Goal: Task Accomplishment & Management: Use online tool/utility

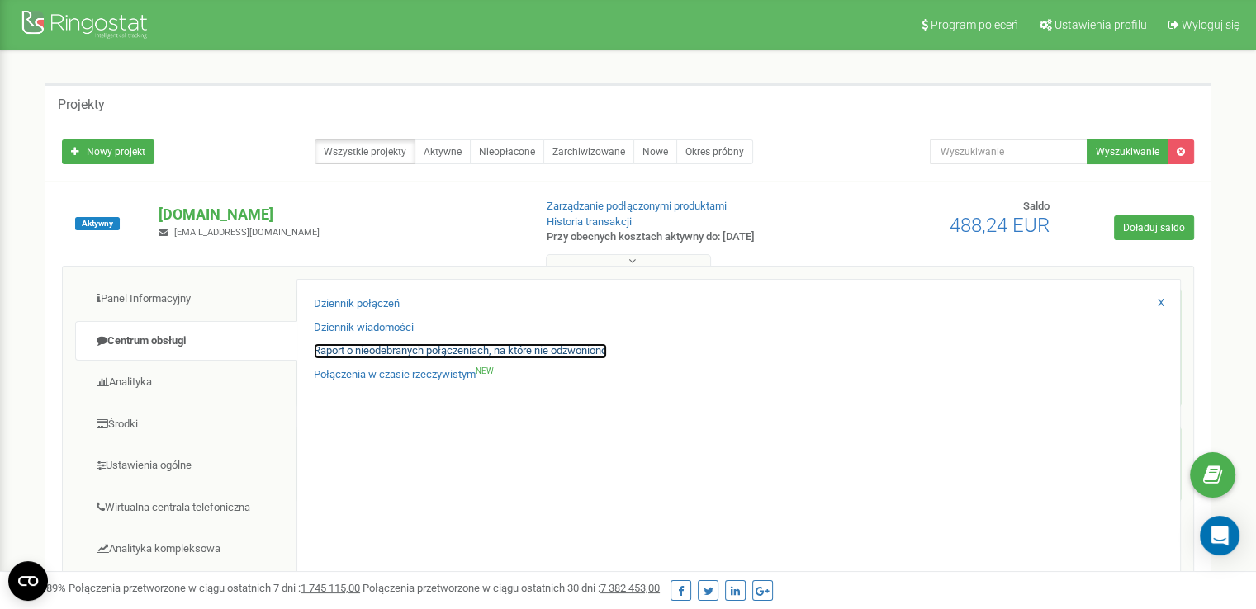
click at [378, 355] on link "Raport o nieodebranych połączeniach, na które nie odzwoniono" at bounding box center [460, 351] width 293 height 16
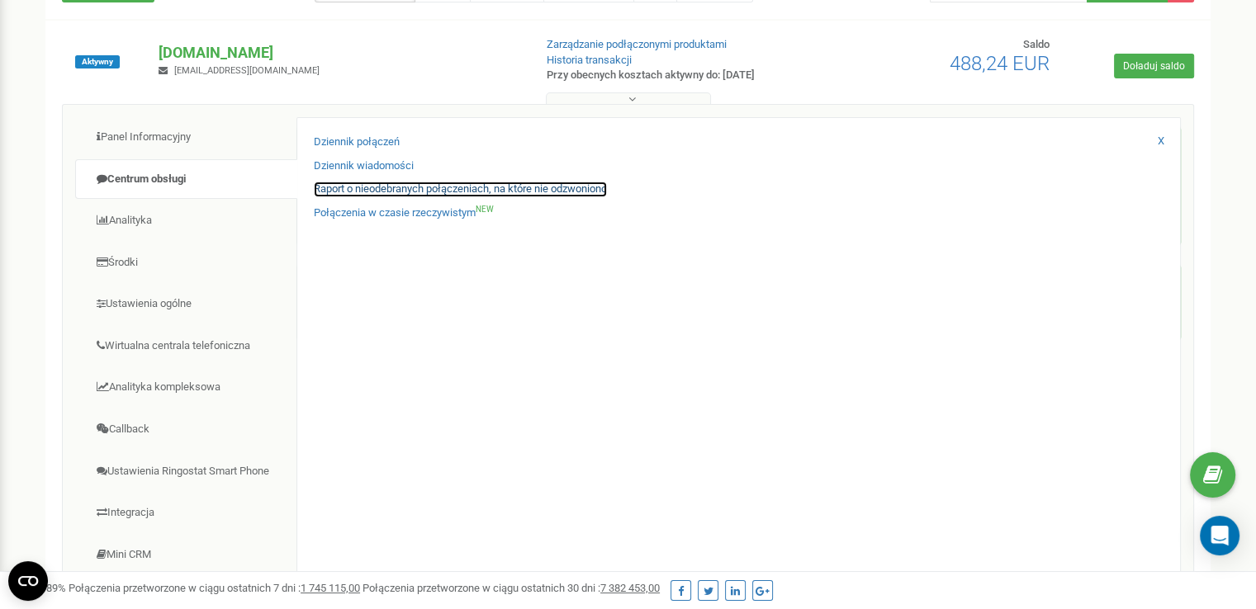
scroll to position [165, 0]
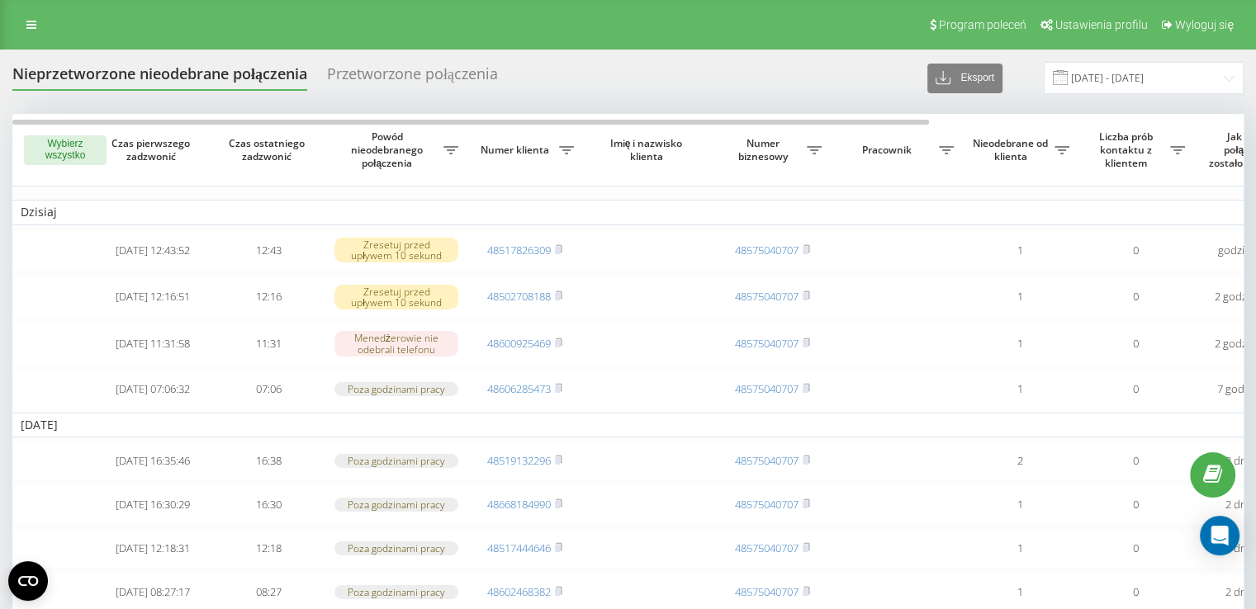
click at [59, 142] on button "Wybierz wszystko" at bounding box center [65, 150] width 83 height 30
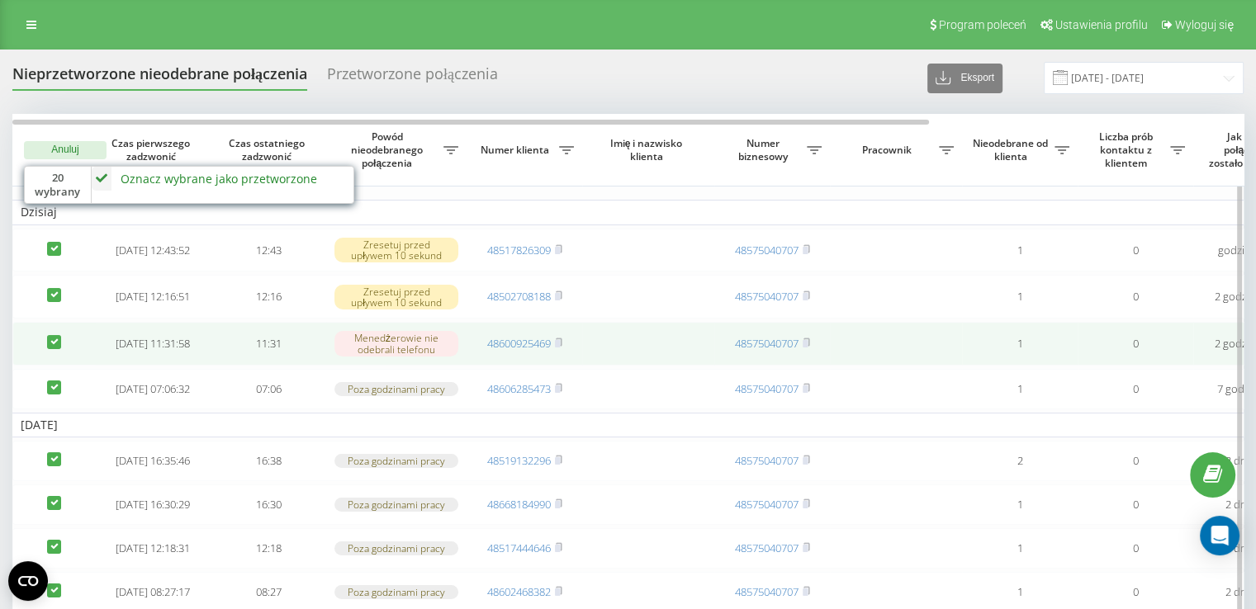
click at [54, 335] on label at bounding box center [54, 335] width 14 height 0
checkbox input "false"
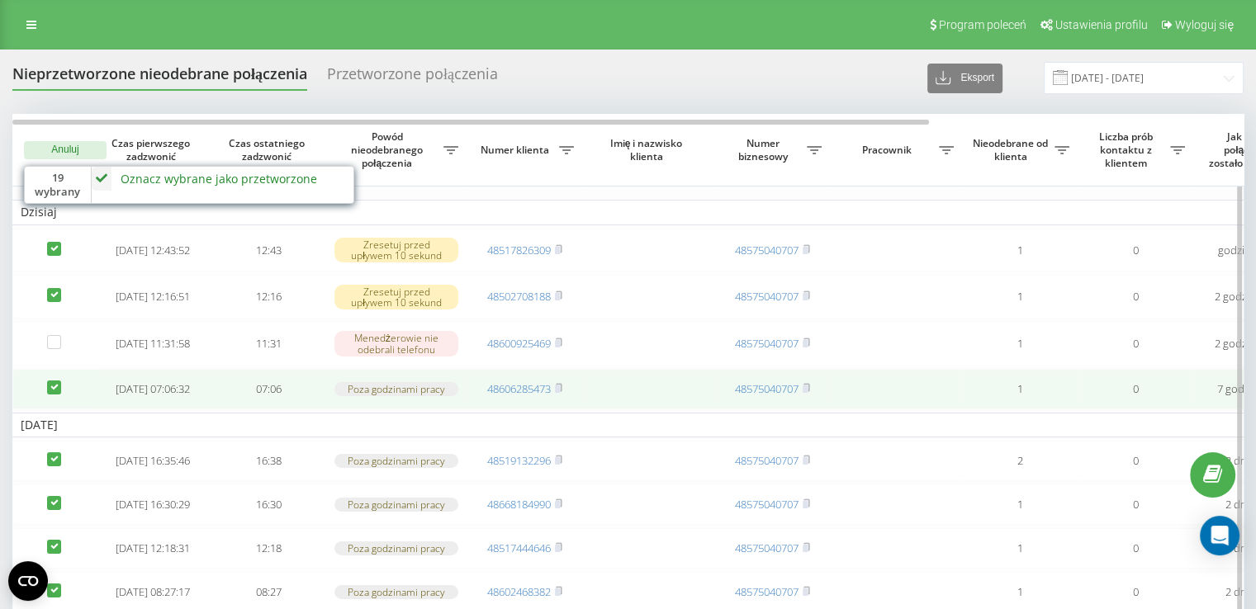
click at [53, 381] on label at bounding box center [54, 381] width 14 height 0
checkbox input "false"
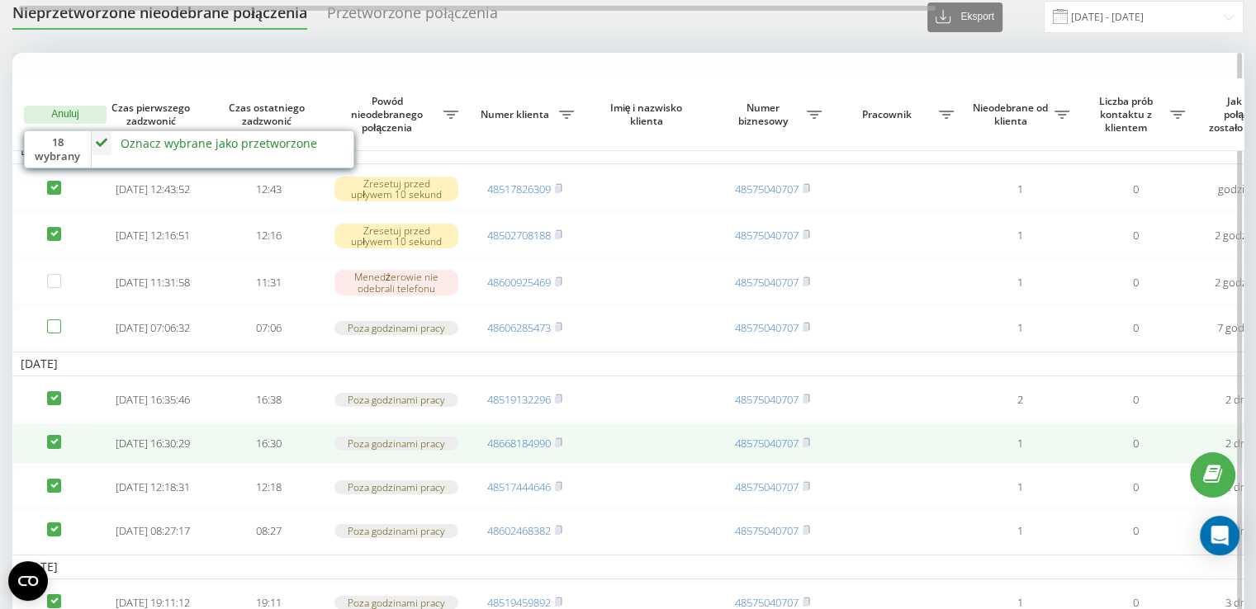
scroll to position [165, 0]
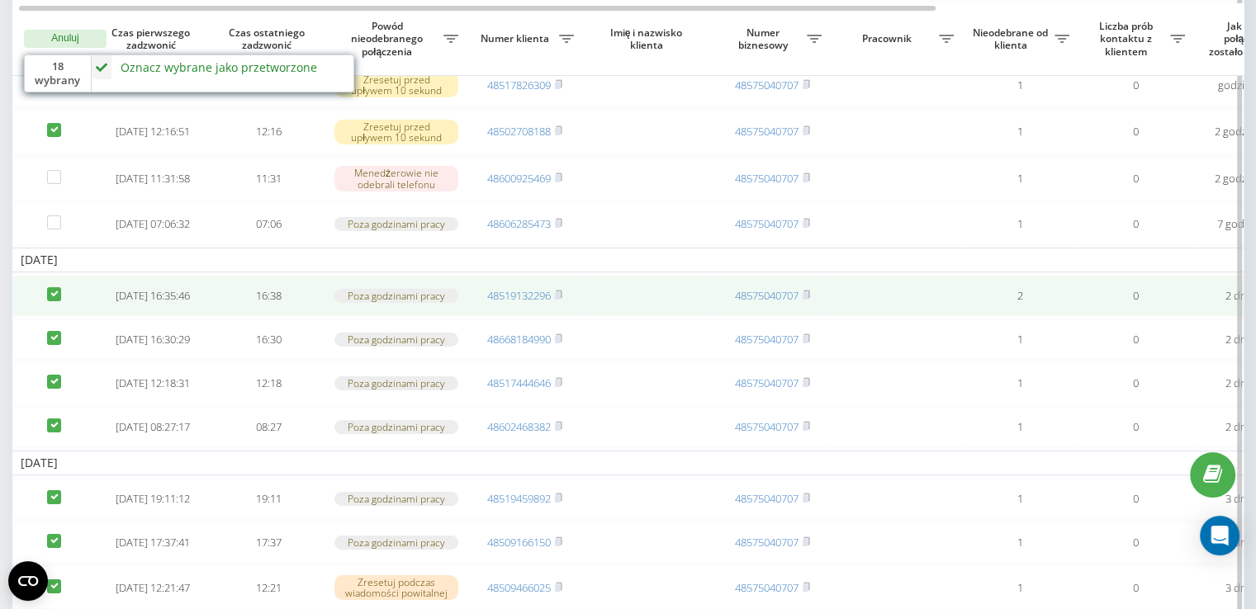
click at [58, 287] on label at bounding box center [54, 287] width 14 height 0
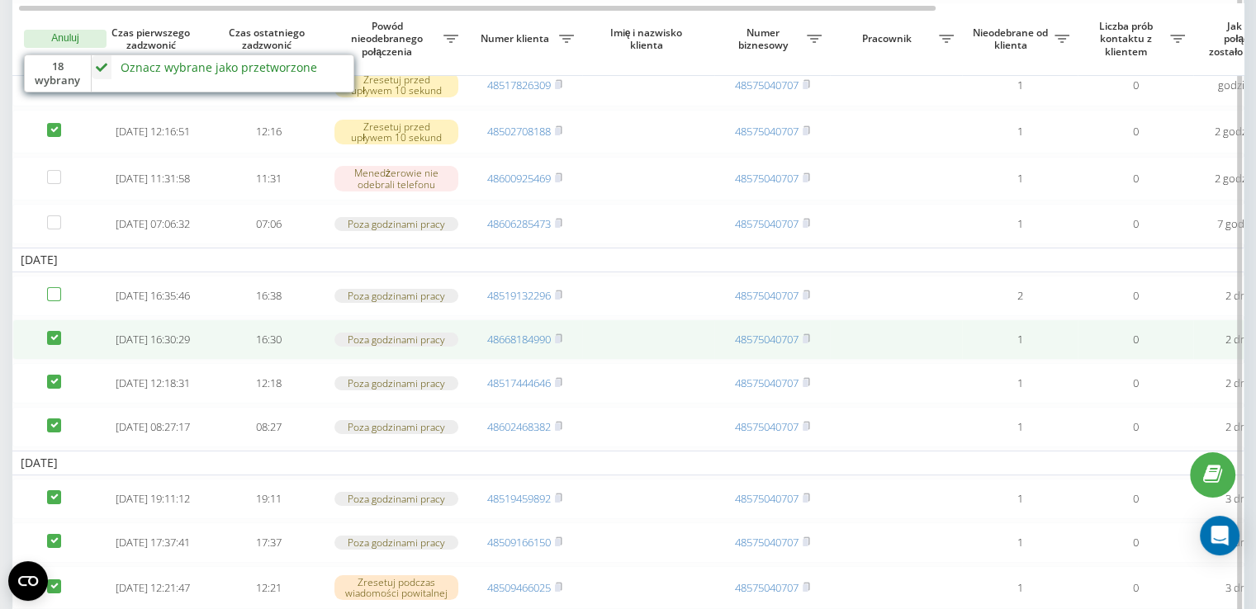
checkbox input "false"
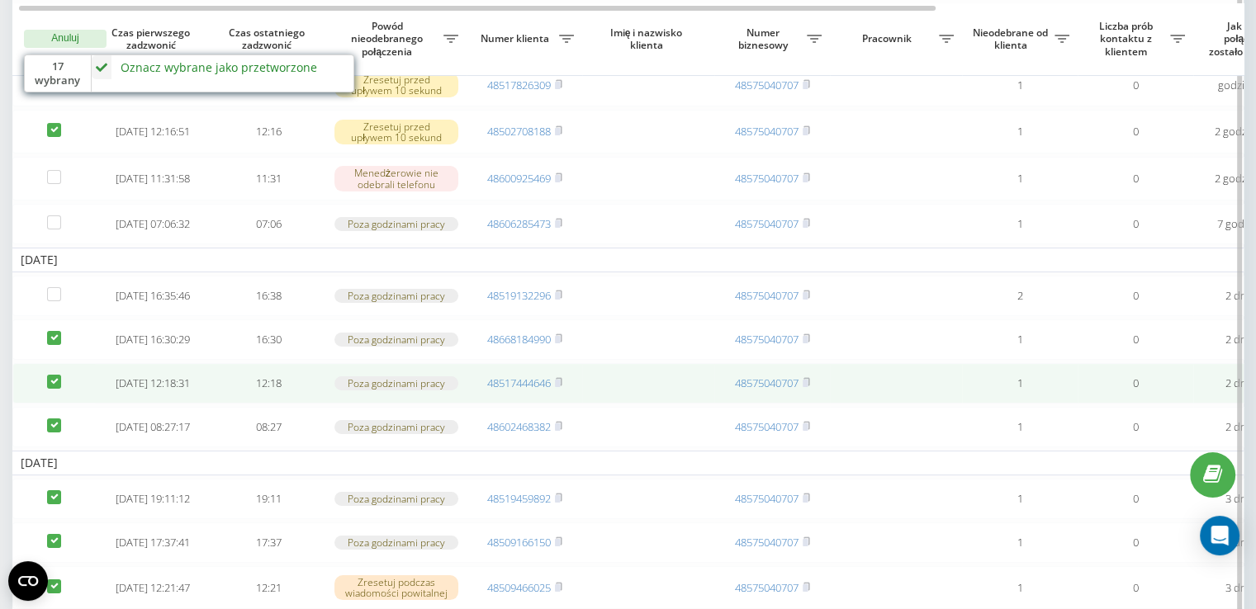
drag, startPoint x: 50, startPoint y: 355, endPoint x: 54, endPoint y: 391, distance: 35.8
click at [49, 331] on label at bounding box center [54, 331] width 14 height 0
checkbox input "false"
drag, startPoint x: 55, startPoint y: 404, endPoint x: 55, endPoint y: 414, distance: 9.9
click at [55, 375] on label at bounding box center [54, 375] width 14 height 0
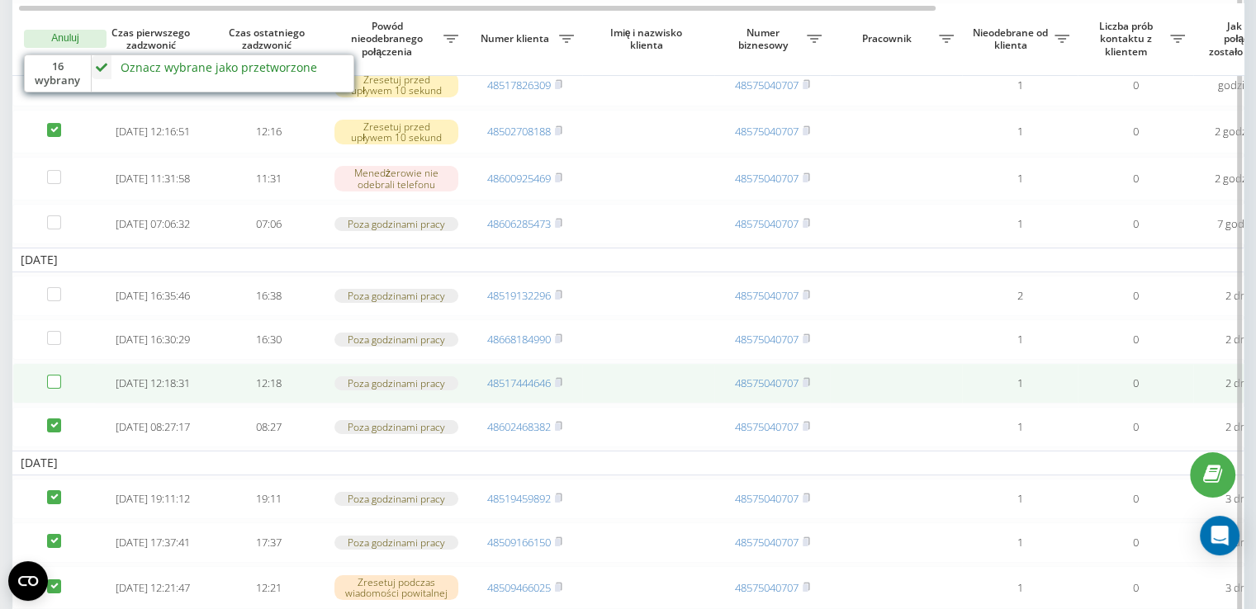
checkbox input "false"
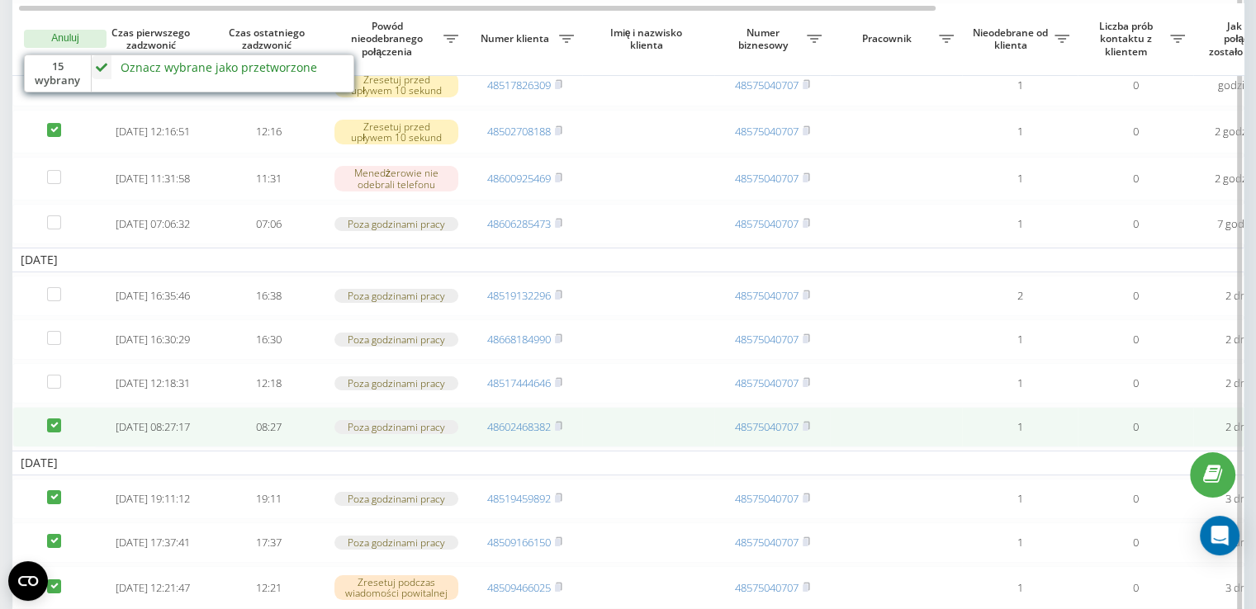
click at [50, 419] on label at bounding box center [54, 419] width 14 height 0
checkbox input "false"
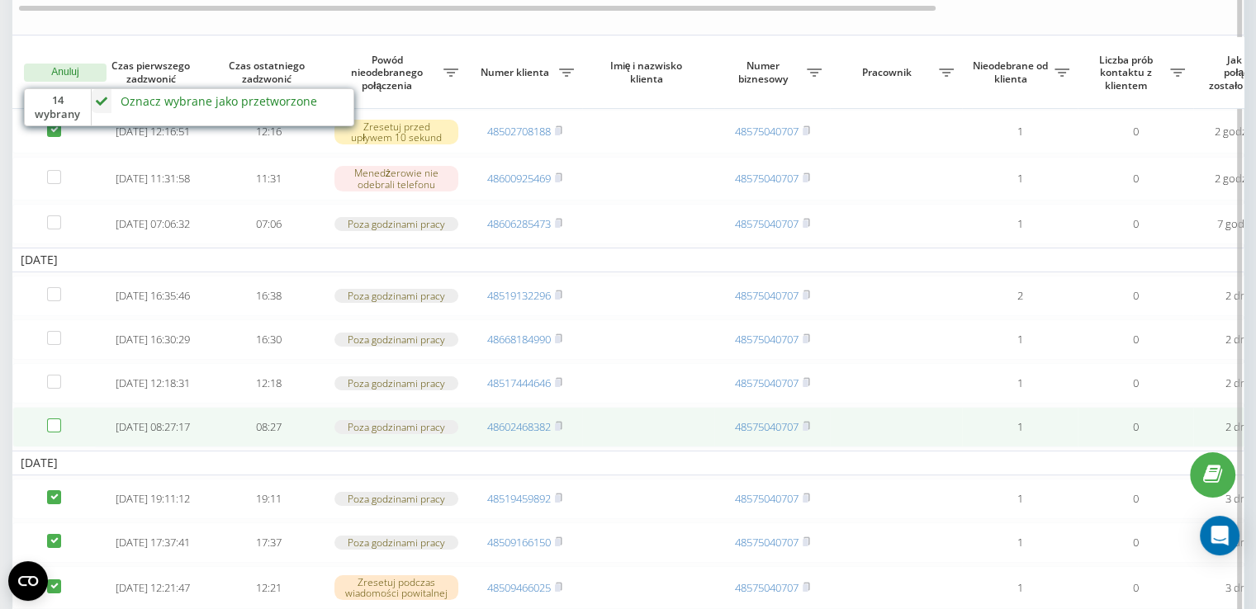
scroll to position [330, 0]
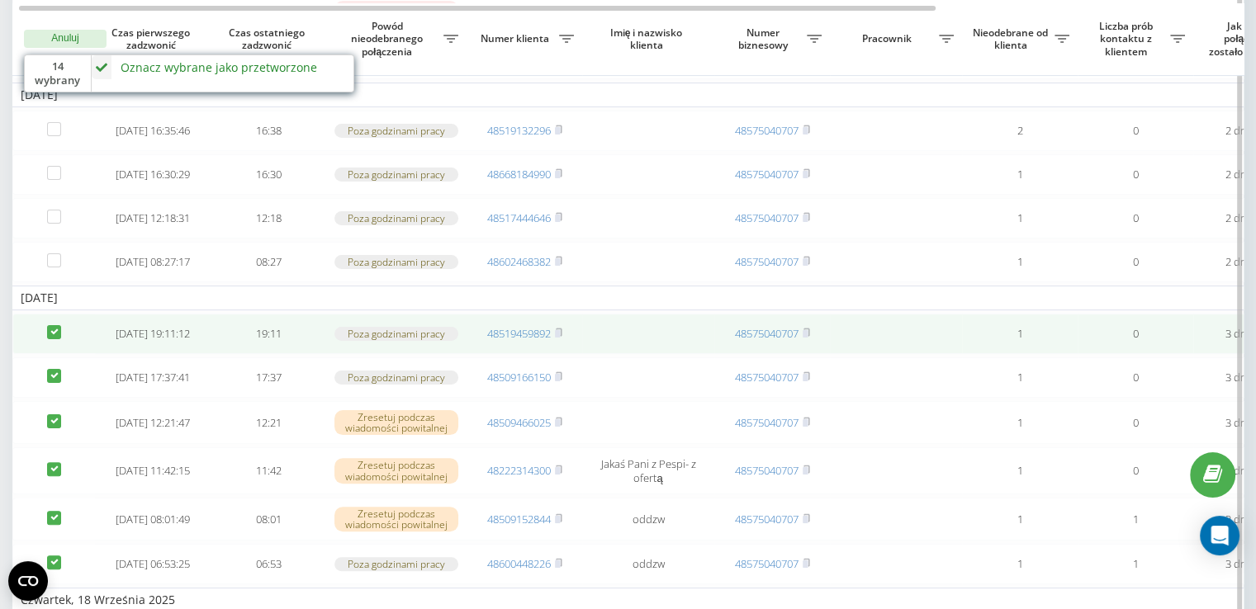
click at [47, 325] on label at bounding box center [54, 325] width 14 height 0
checkbox input "false"
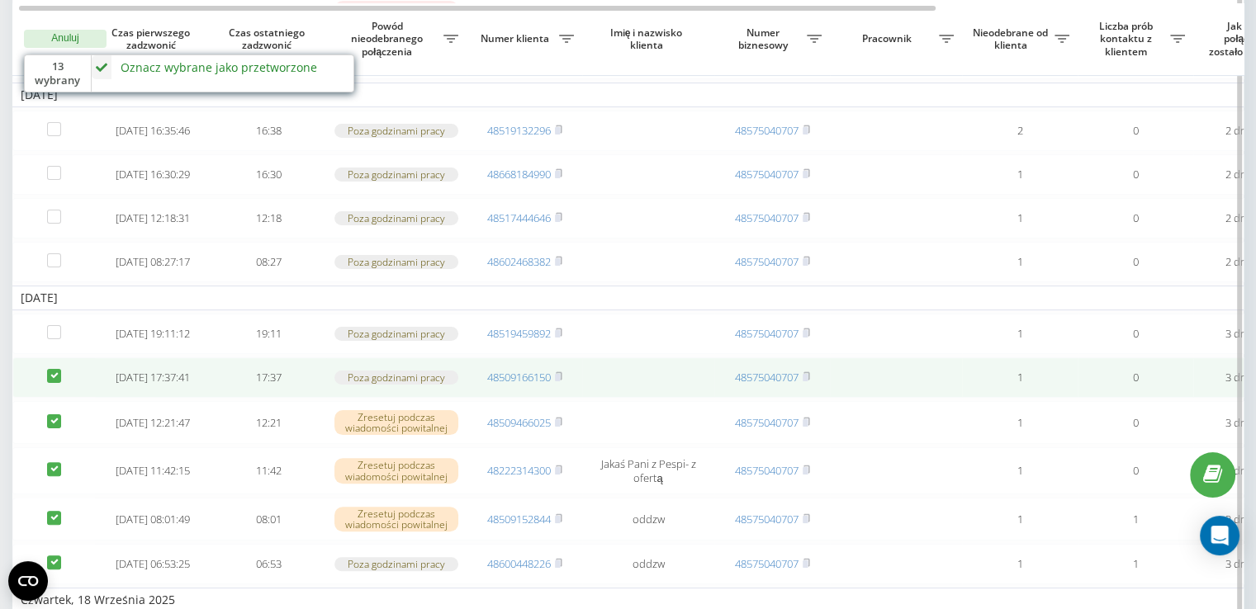
click at [50, 369] on label at bounding box center [54, 369] width 14 height 0
checkbox input "false"
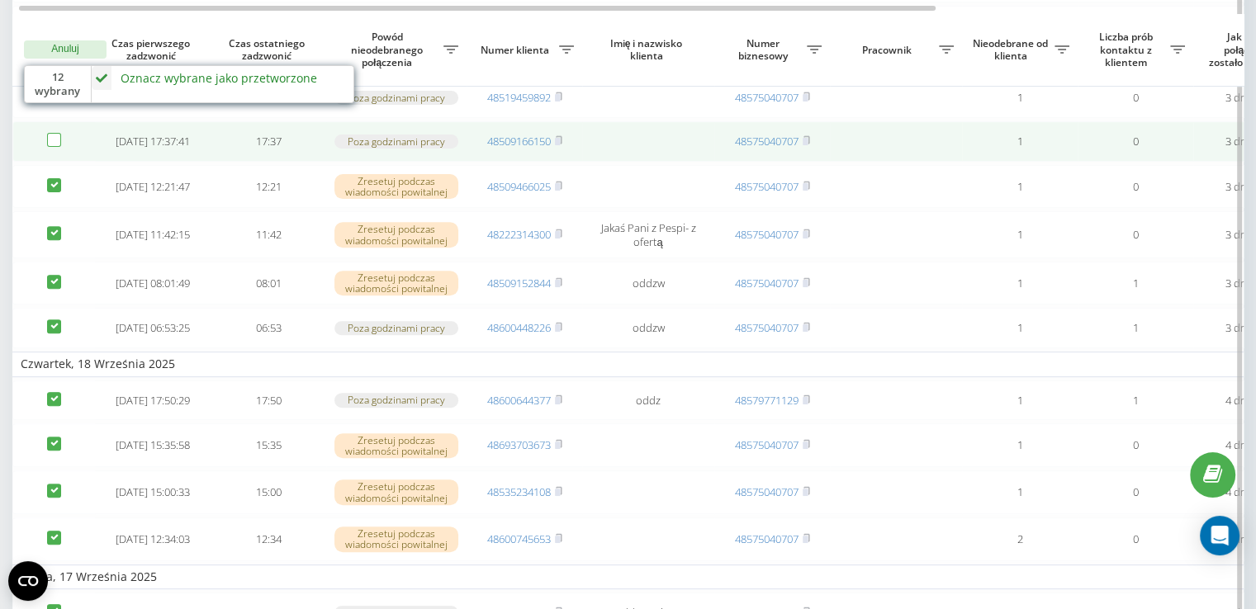
scroll to position [578, 0]
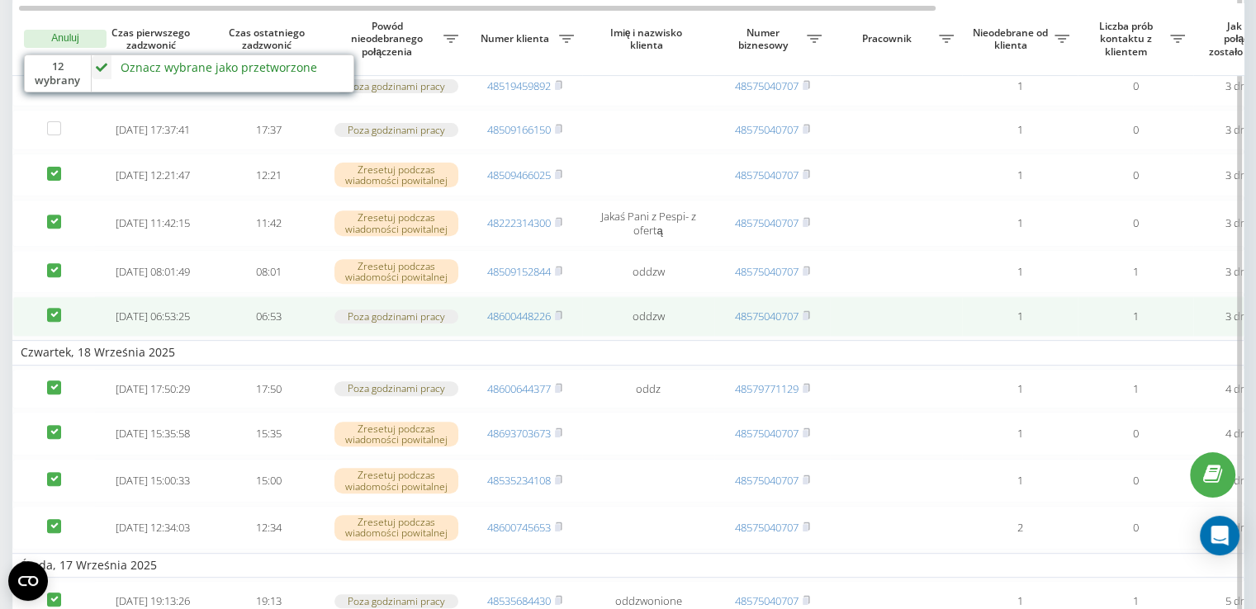
drag, startPoint x: 48, startPoint y: 368, endPoint x: 51, endPoint y: 385, distance: 16.8
click at [49, 308] on label at bounding box center [54, 308] width 14 height 0
checkbox input "false"
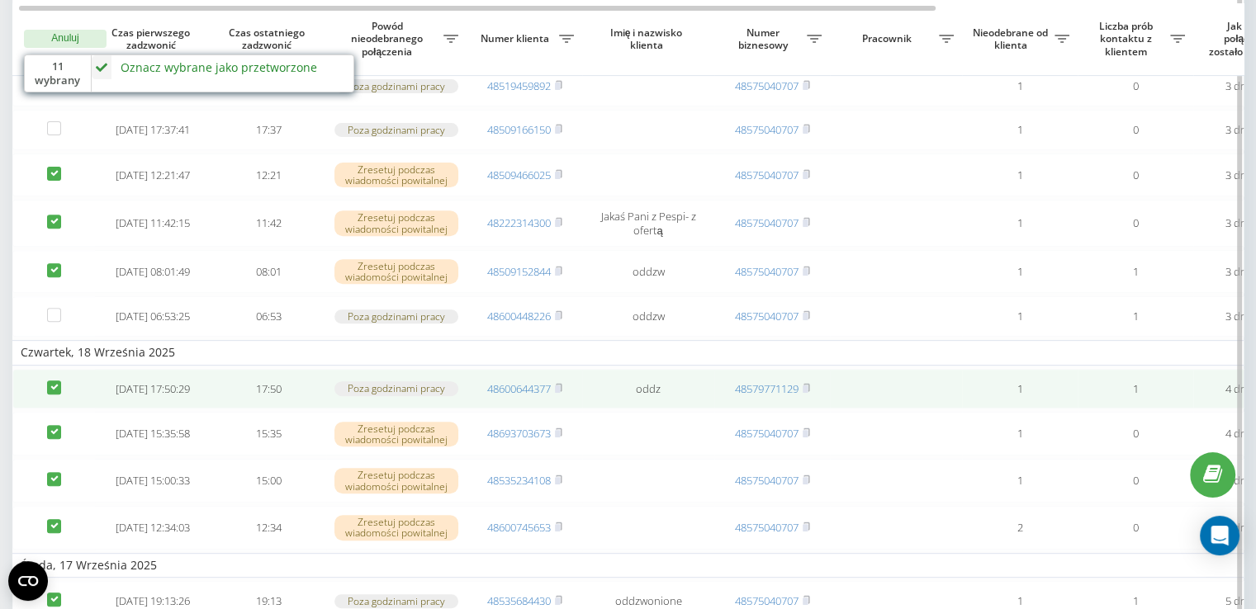
click at [55, 381] on label at bounding box center [54, 381] width 14 height 0
checkbox input "false"
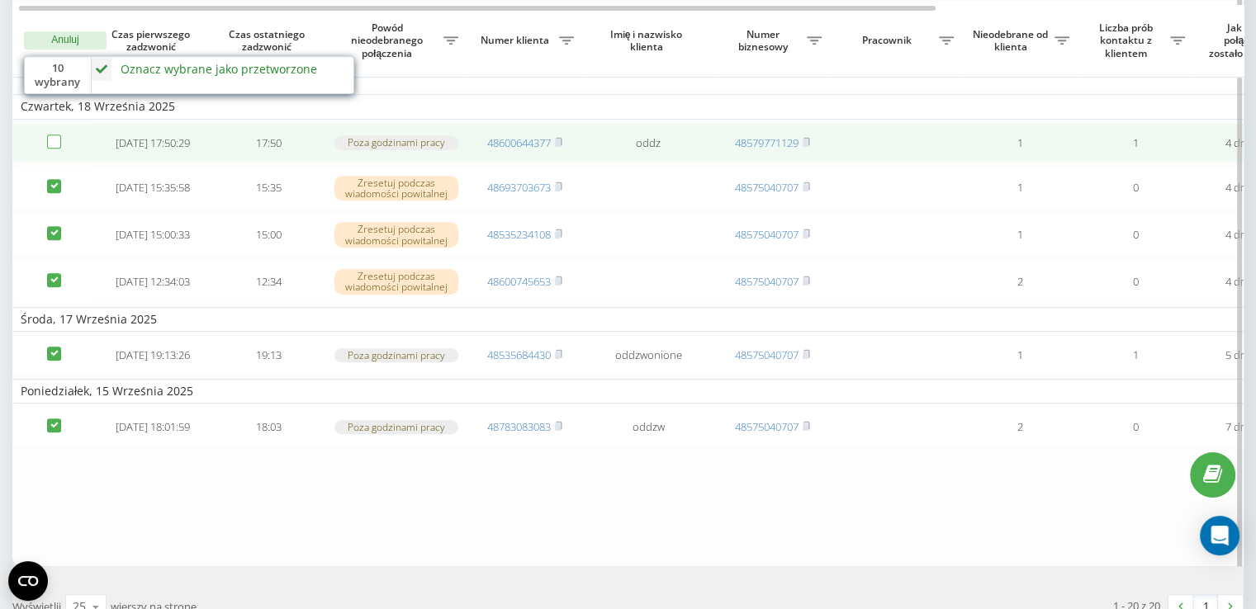
scroll to position [826, 0]
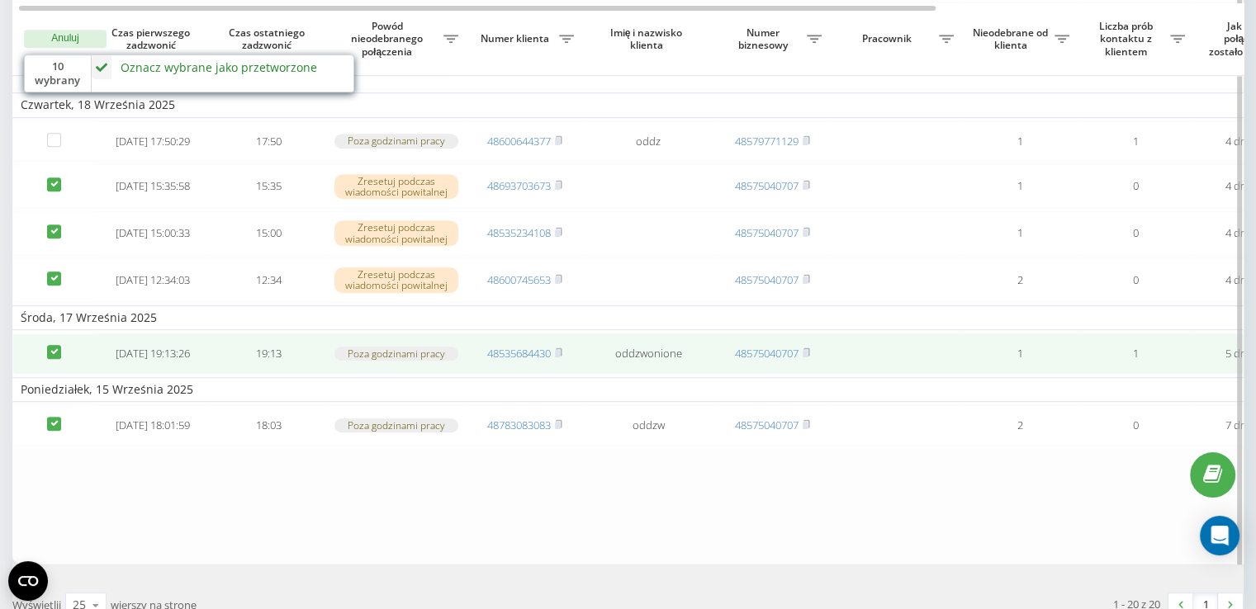
click at [56, 345] on label at bounding box center [54, 345] width 14 height 0
checkbox input "false"
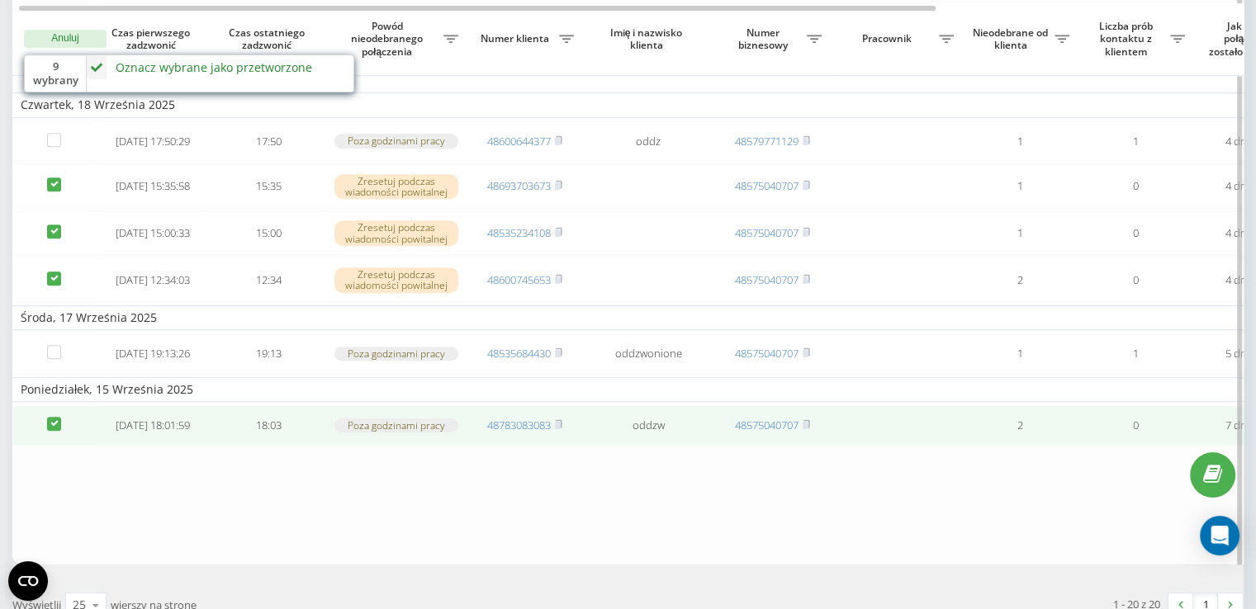
click at [51, 417] on label at bounding box center [54, 417] width 14 height 0
checkbox input "false"
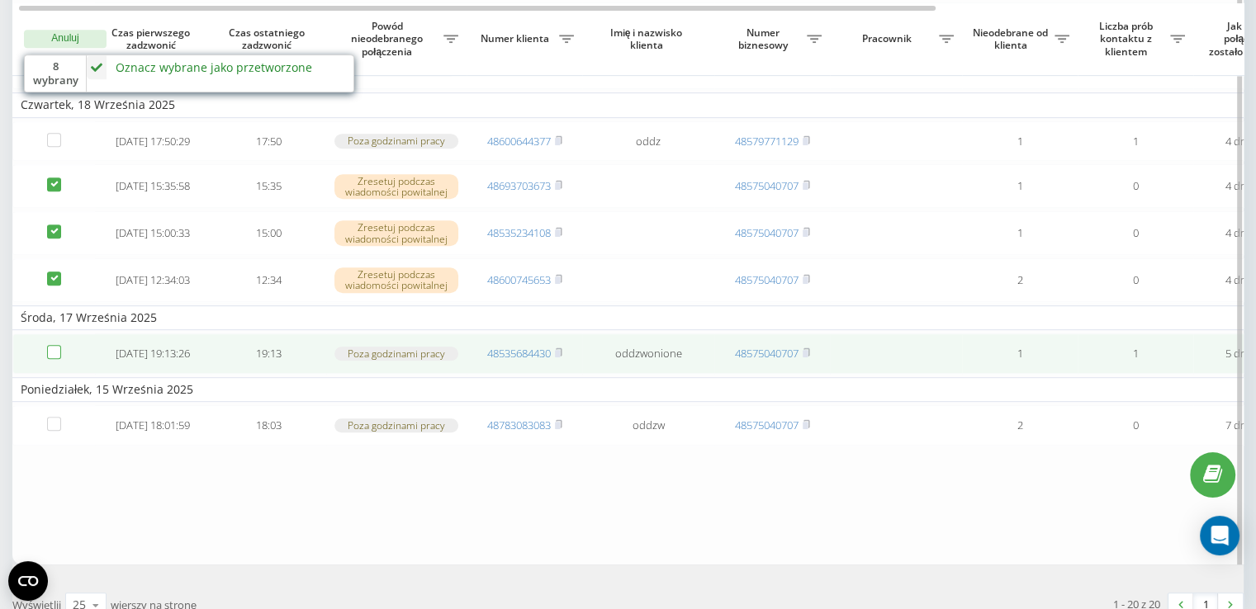
click at [50, 345] on label at bounding box center [54, 345] width 14 height 0
checkbox input "true"
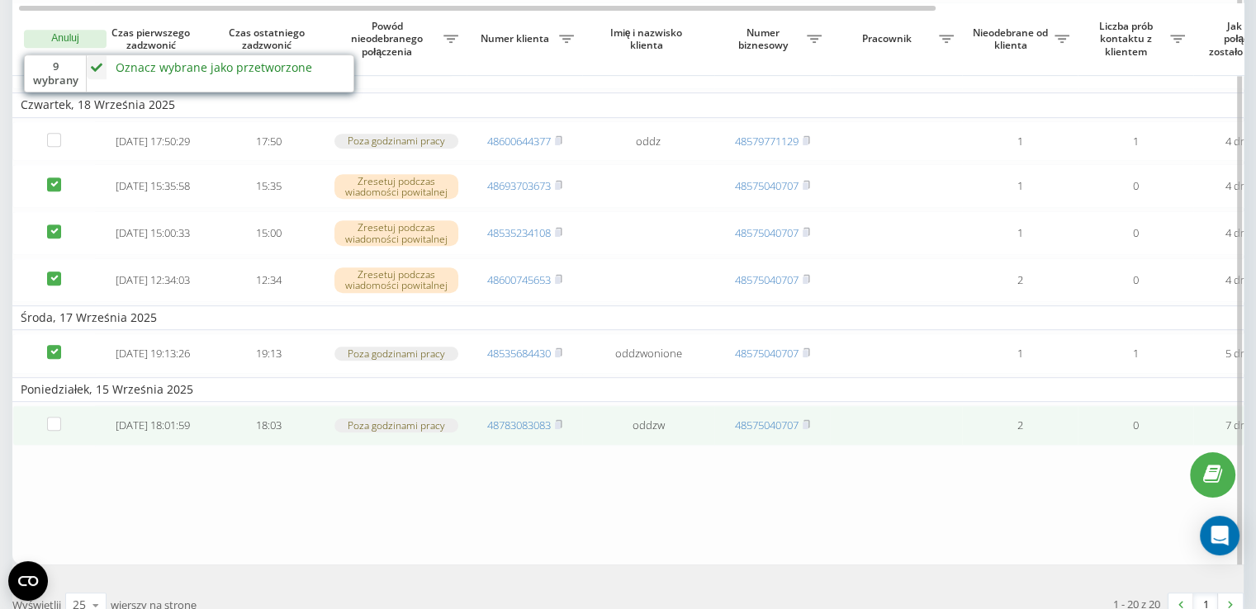
click at [54, 446] on td at bounding box center [53, 425] width 83 height 40
click at [53, 417] on label at bounding box center [54, 417] width 14 height 0
checkbox input "true"
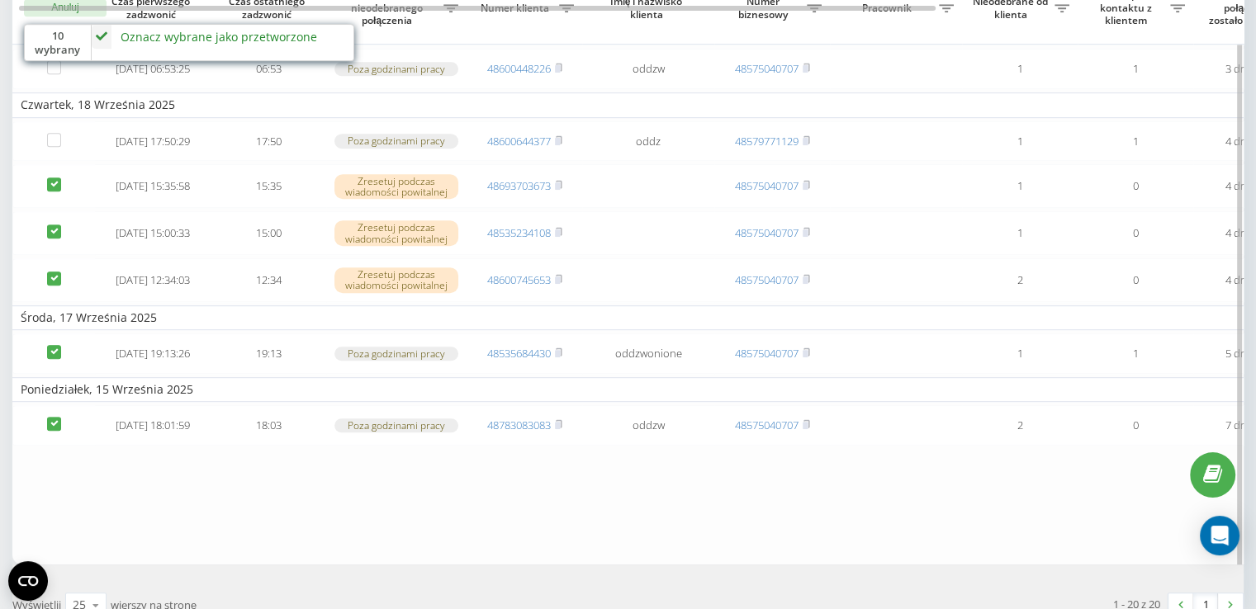
scroll to position [660, 0]
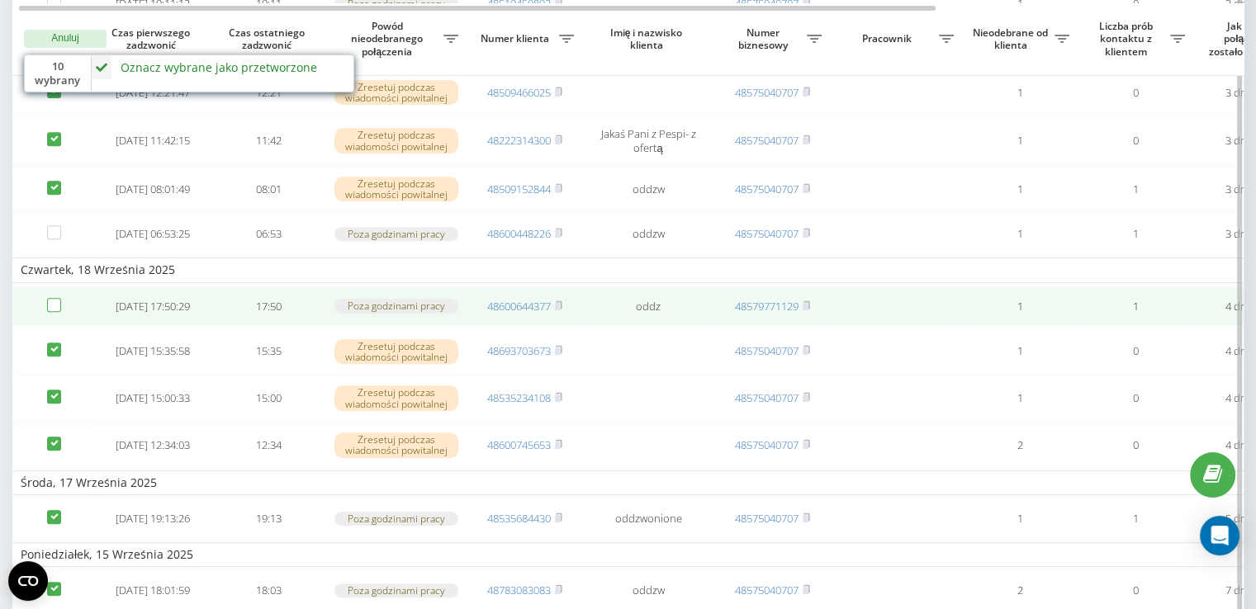
click at [51, 298] on label at bounding box center [54, 298] width 14 height 0
checkbox input "true"
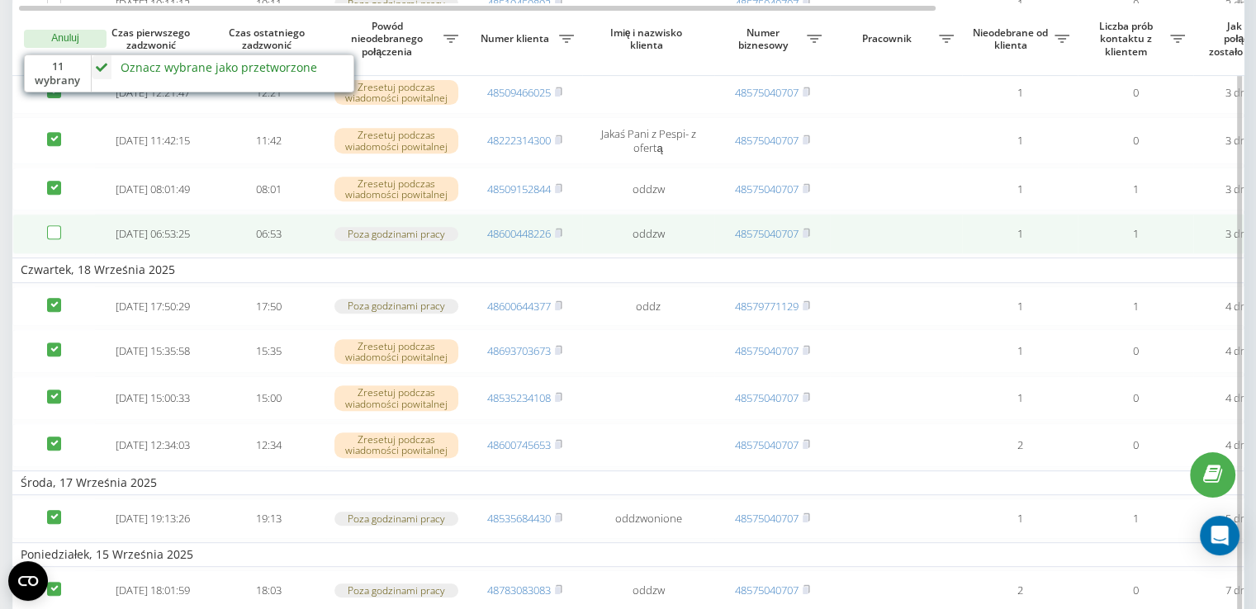
click at [53, 225] on label at bounding box center [54, 225] width 14 height 0
checkbox input "true"
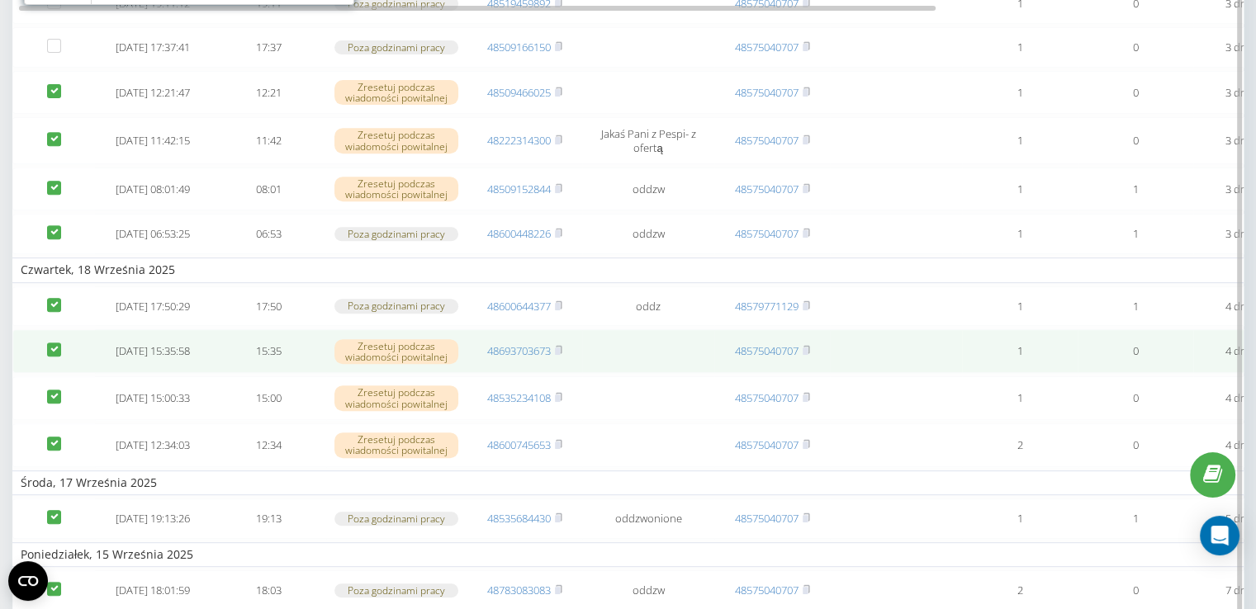
scroll to position [495, 0]
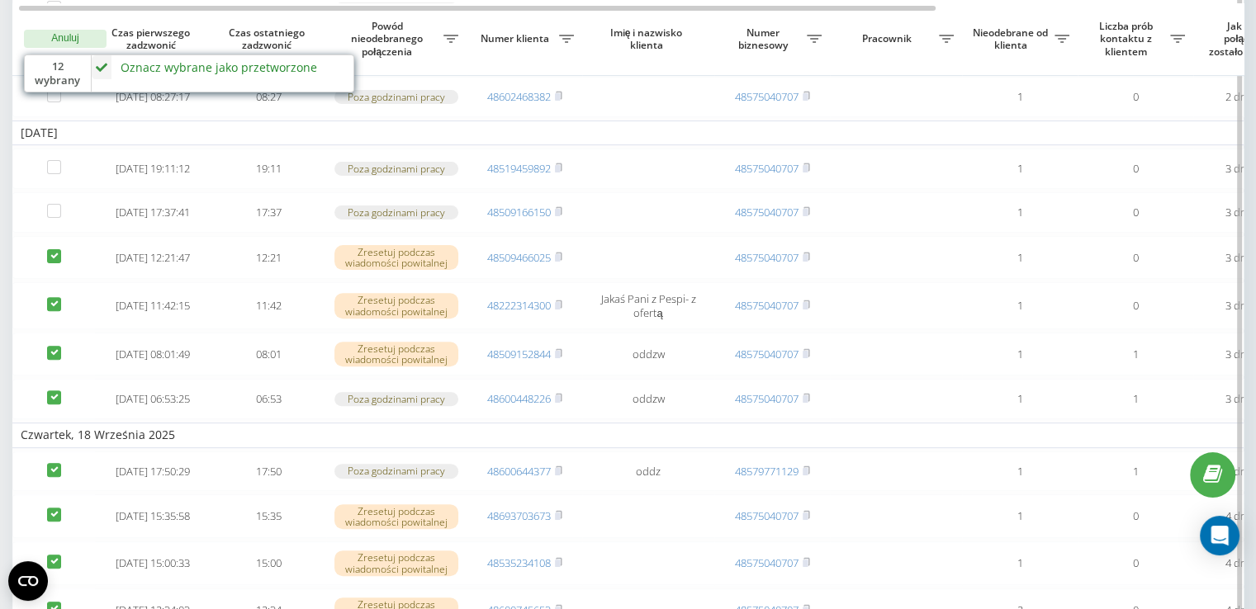
click at [145, 69] on div "Oznacz wybrane jako przetworzone" at bounding box center [219, 67] width 196 height 16
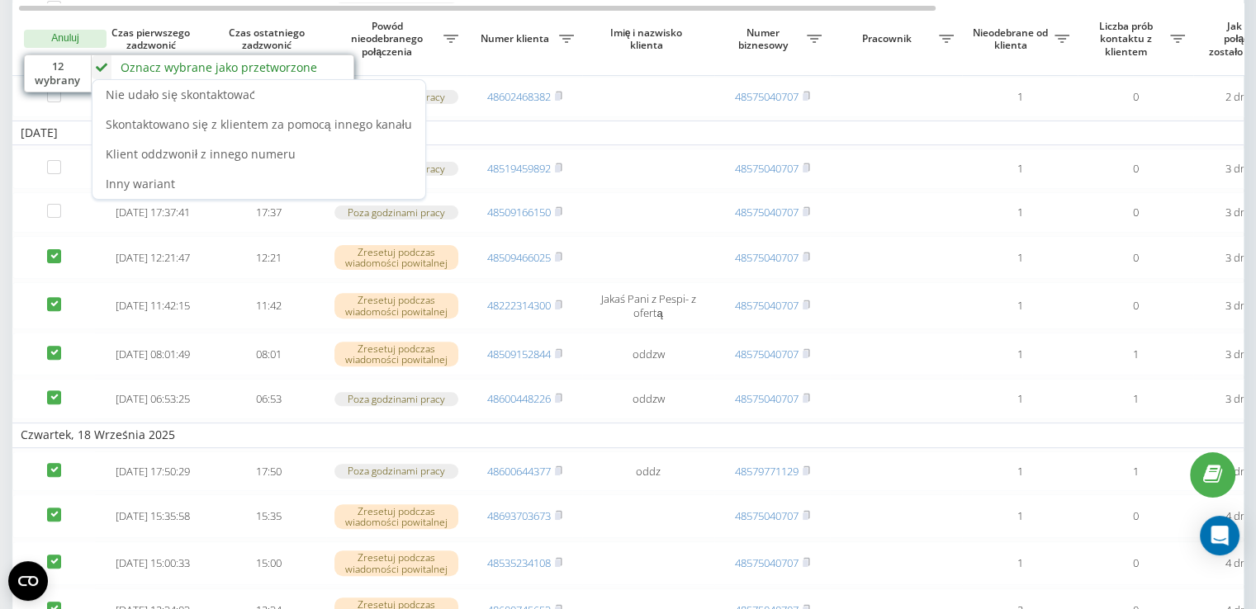
click at [282, 150] on span "Klient oddzwonił z innego numeru" at bounding box center [201, 154] width 190 height 16
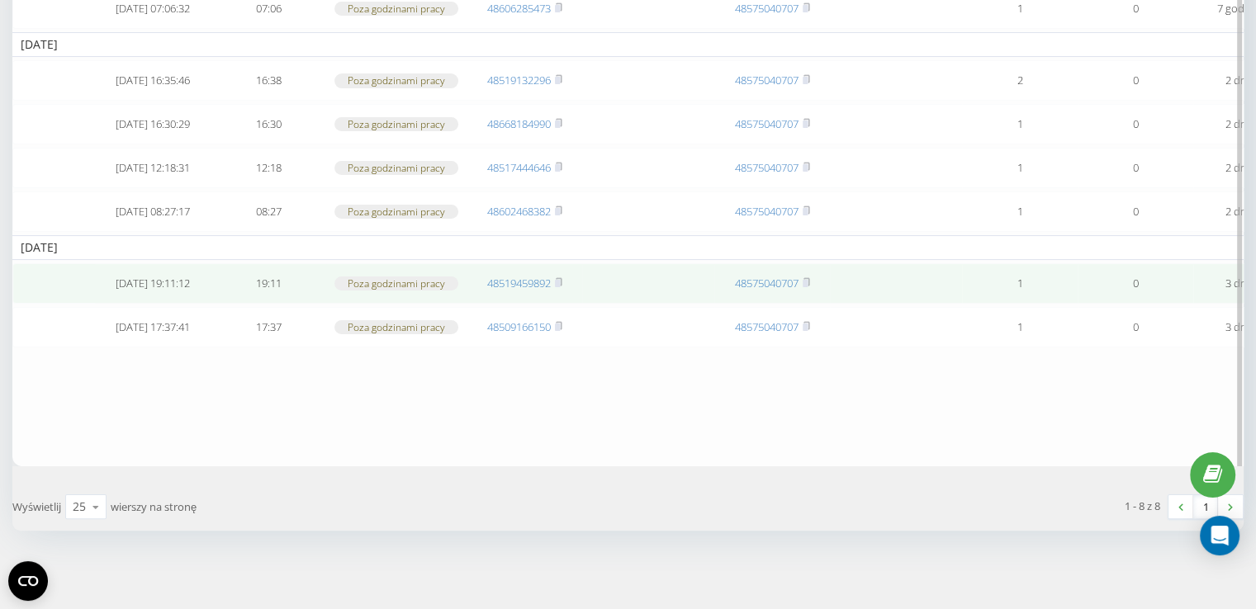
scroll to position [327, 0]
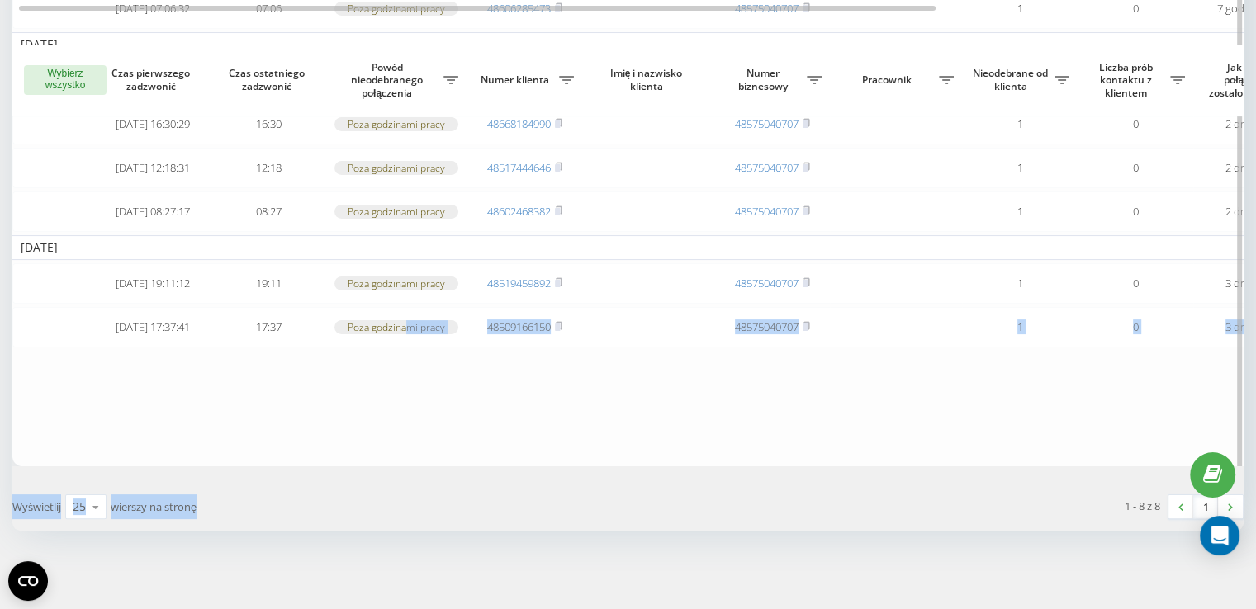
drag, startPoint x: 428, startPoint y: 523, endPoint x: 409, endPoint y: 443, distance: 83.1
click at [409, 443] on div "Wybierz wszystko Czas pierwszego zadzwonić Czas ostatniego zadzwonić Powód nieo…" at bounding box center [627, 178] width 1231 height 703
click at [635, 434] on table "Dzisiaj 2025-09-22 11:31:58 11:31 Menedżerowie nie odebrali telefonu 4860092546…" at bounding box center [837, 146] width 1651 height 639
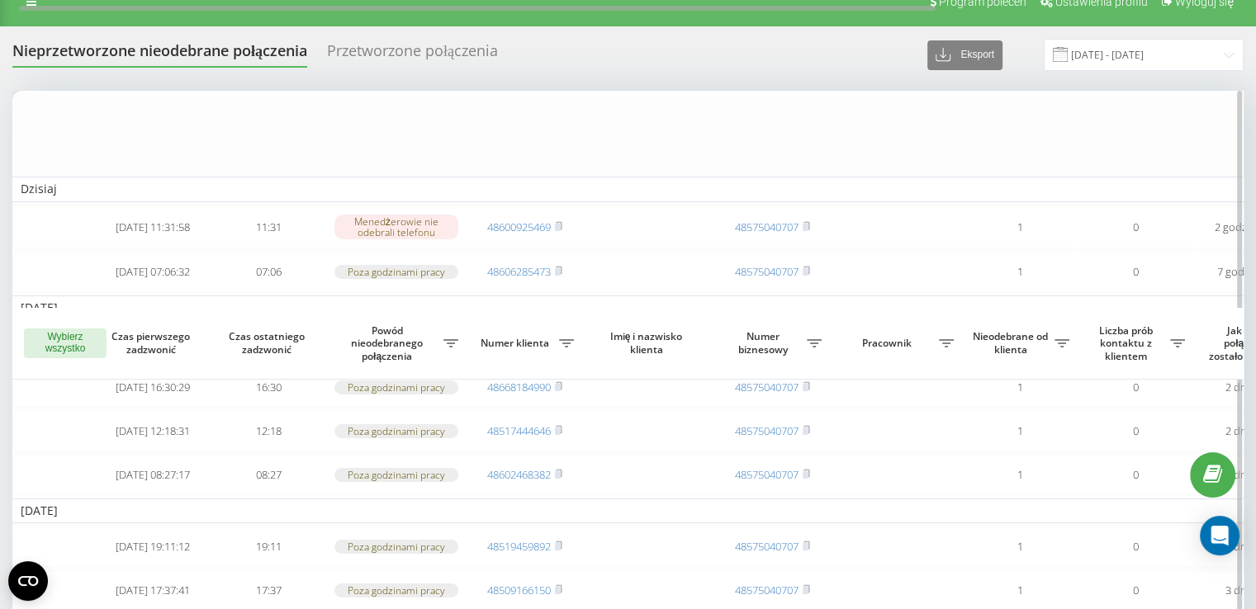
scroll to position [0, 0]
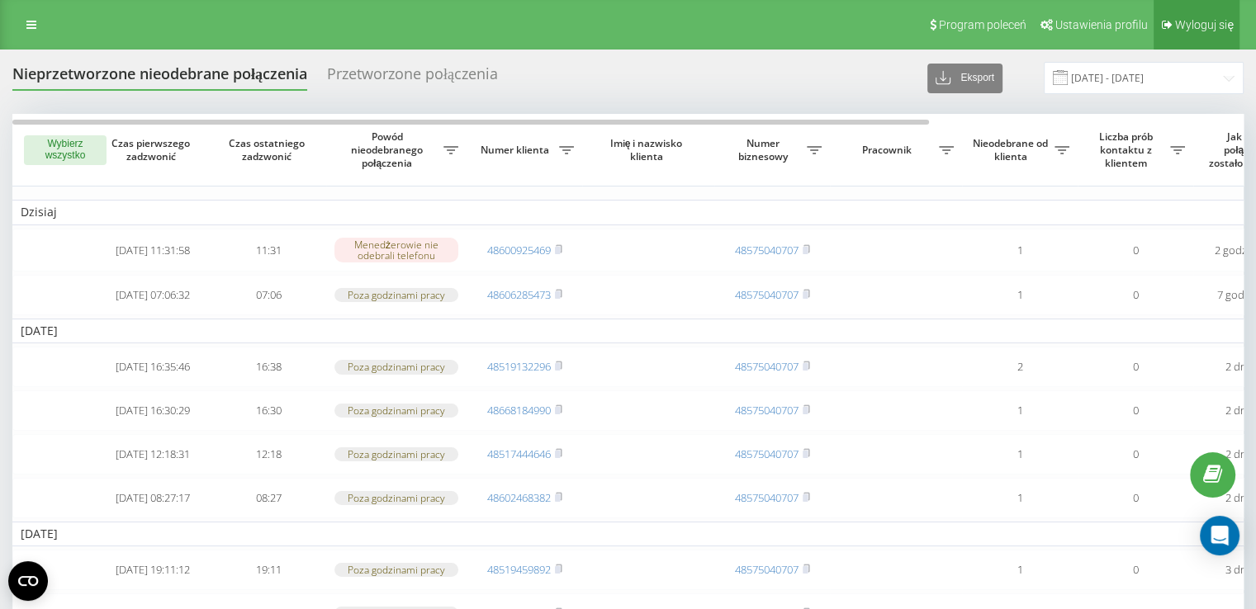
click at [1181, 27] on span "Wyloguj się" at bounding box center [1204, 24] width 59 height 13
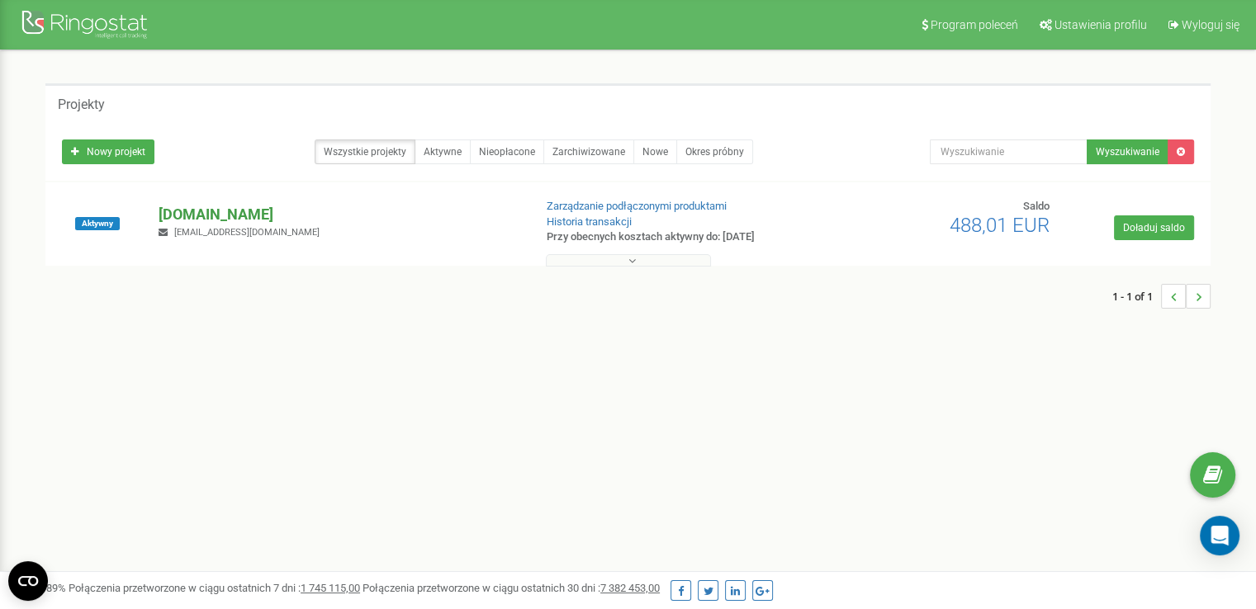
click at [178, 215] on p "[DOMAIN_NAME]" at bounding box center [339, 214] width 361 height 21
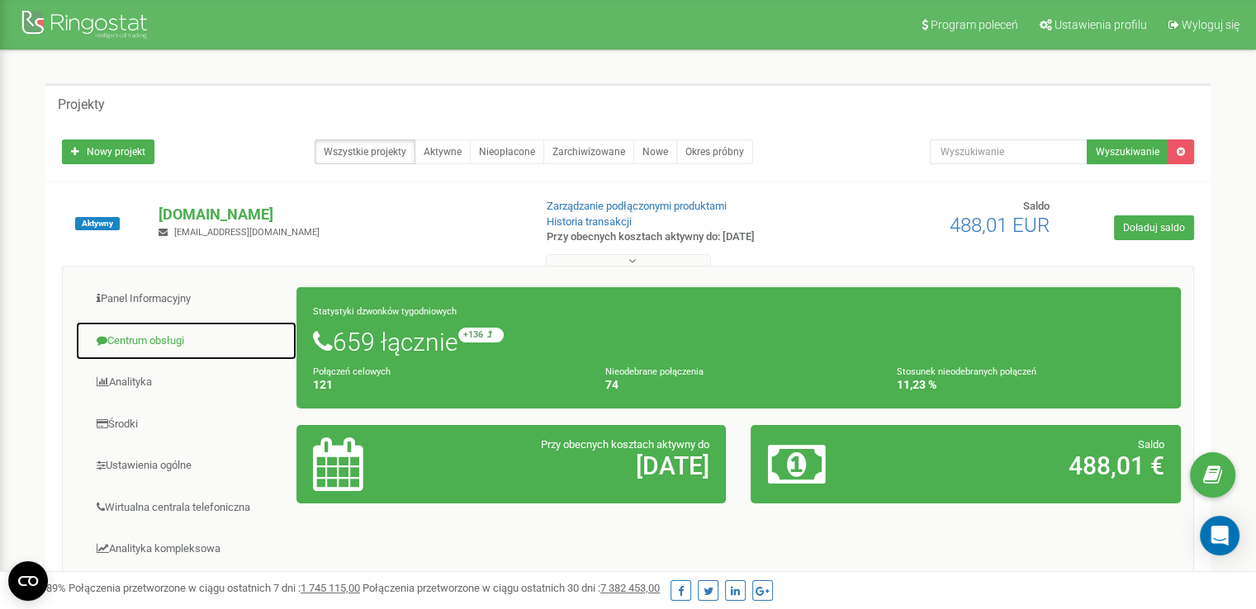
click at [179, 342] on link "Centrum obsługi" at bounding box center [186, 341] width 222 height 40
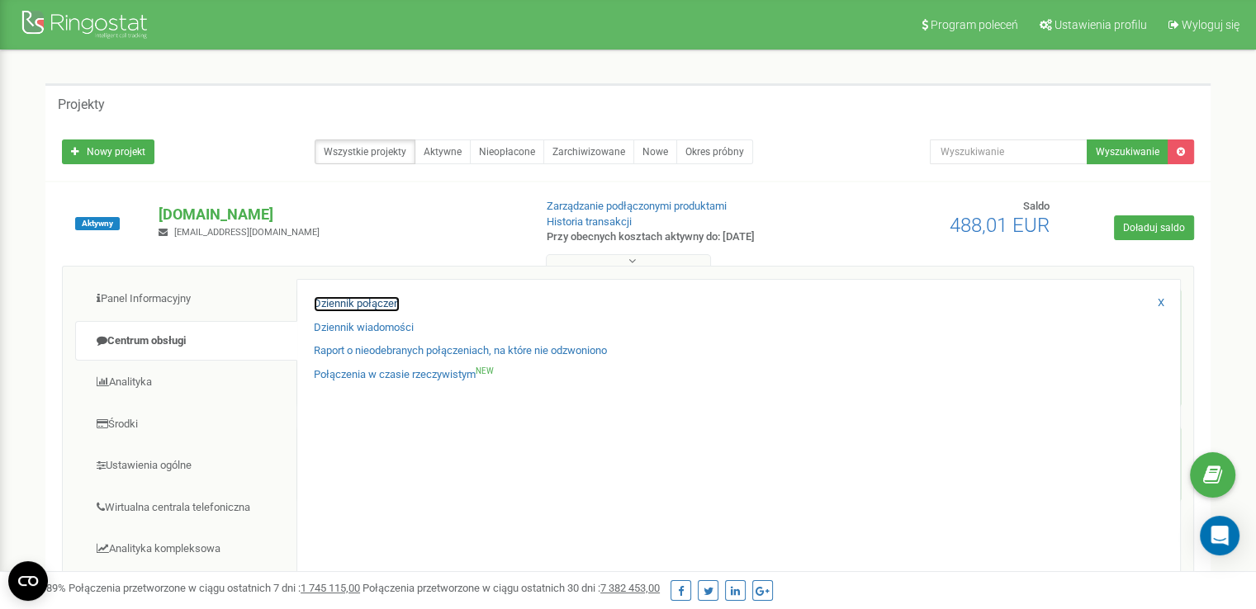
click at [381, 306] on link "Dziennik połączeń" at bounding box center [357, 304] width 86 height 16
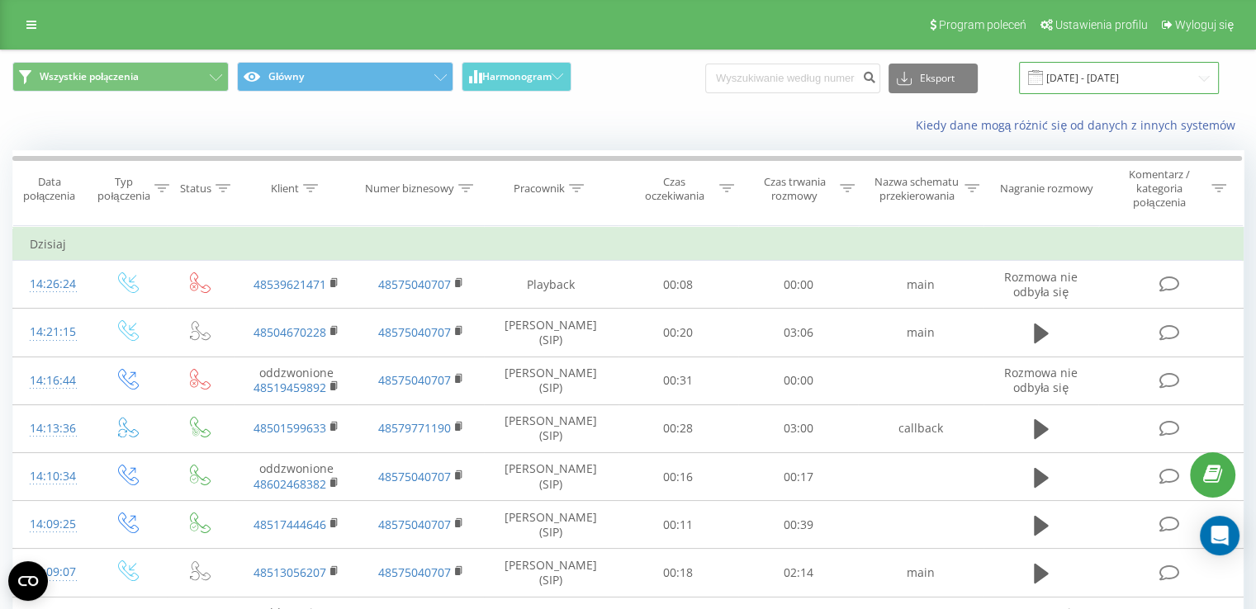
click at [1123, 73] on input "22.08.2025 - 22.09.2025" at bounding box center [1119, 78] width 200 height 32
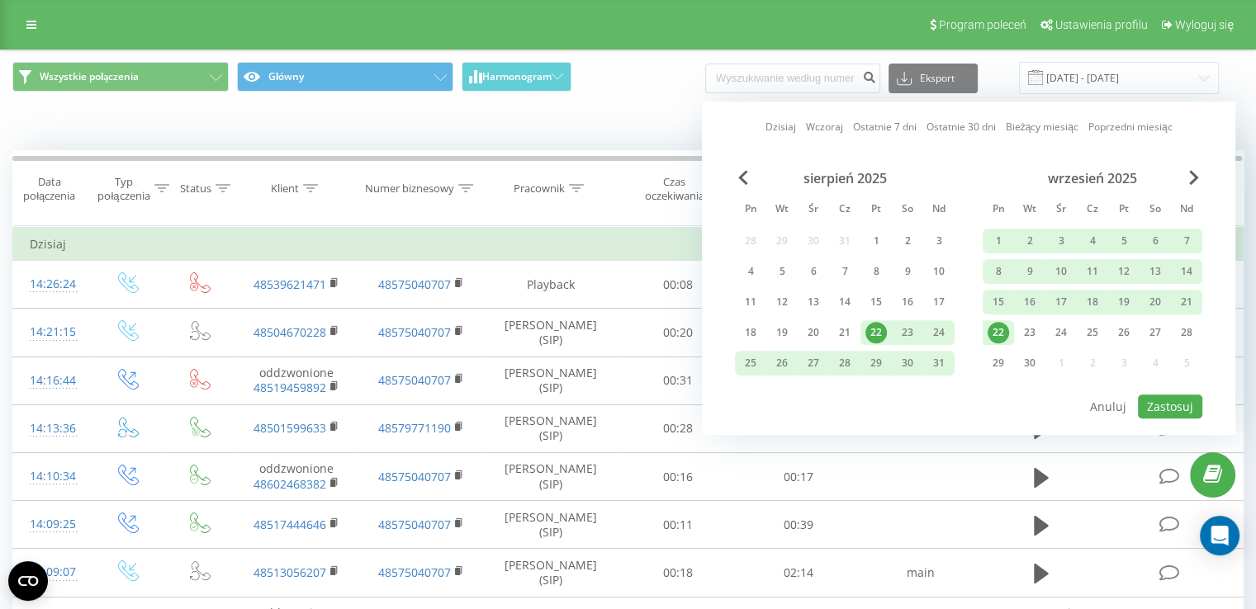
click at [996, 332] on div "22" at bounding box center [997, 332] width 21 height 21
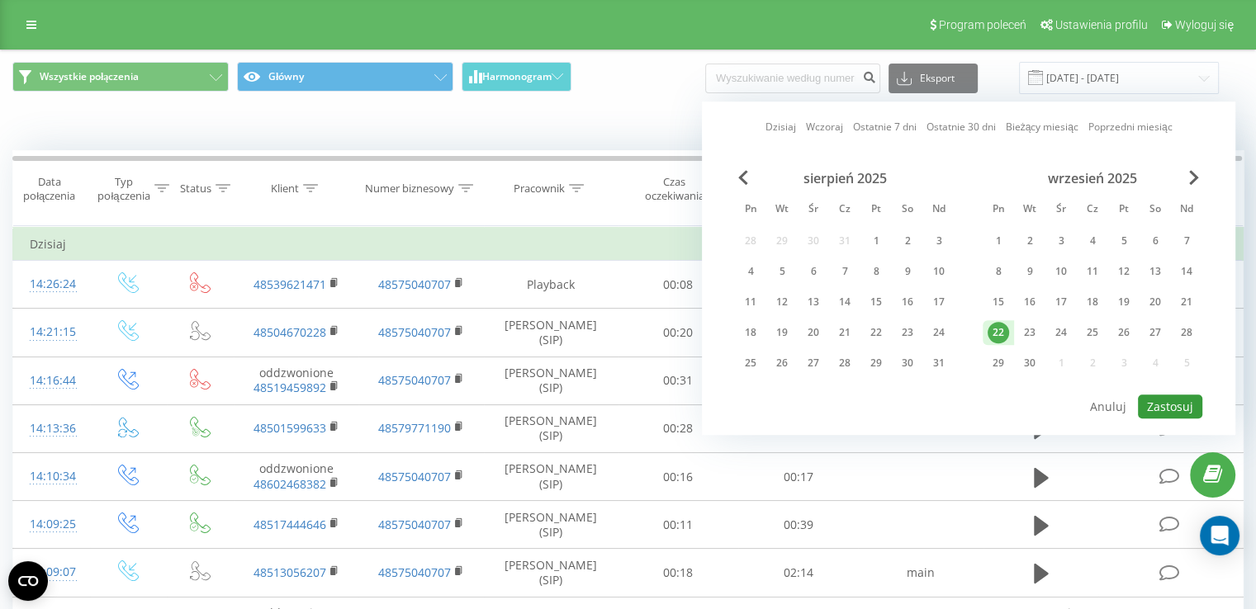
click at [1170, 395] on button "Zastosuj" at bounding box center [1170, 407] width 64 height 24
type input "22.09.2025 - 22.09.2025"
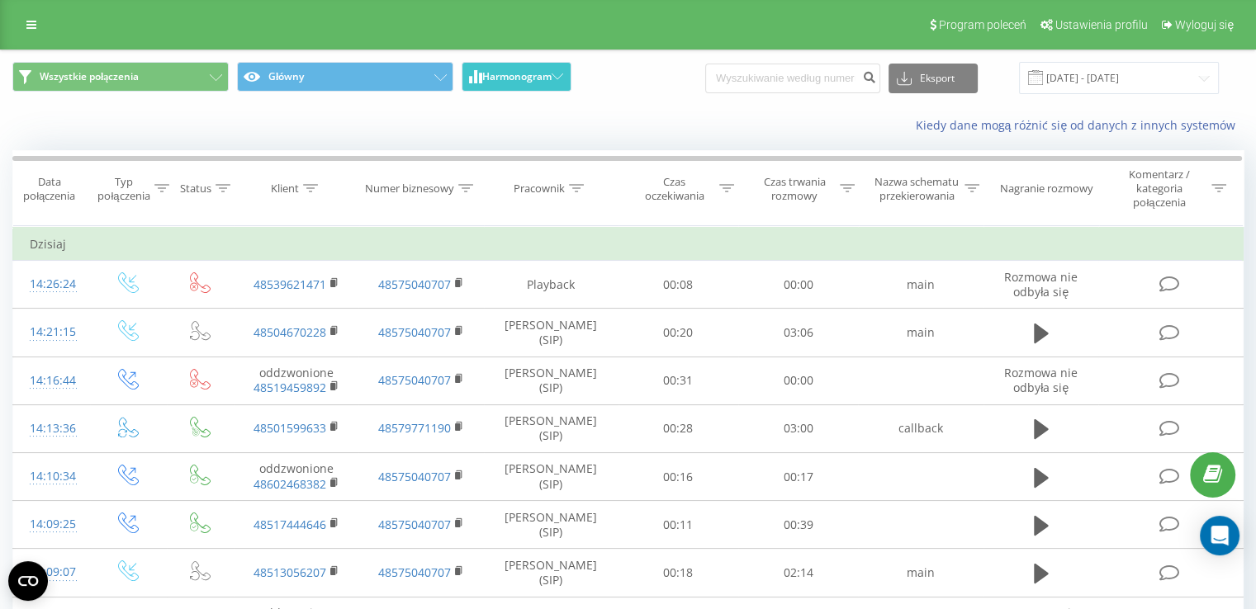
click at [498, 82] on span "Harmonogram" at bounding box center [516, 77] width 69 height 12
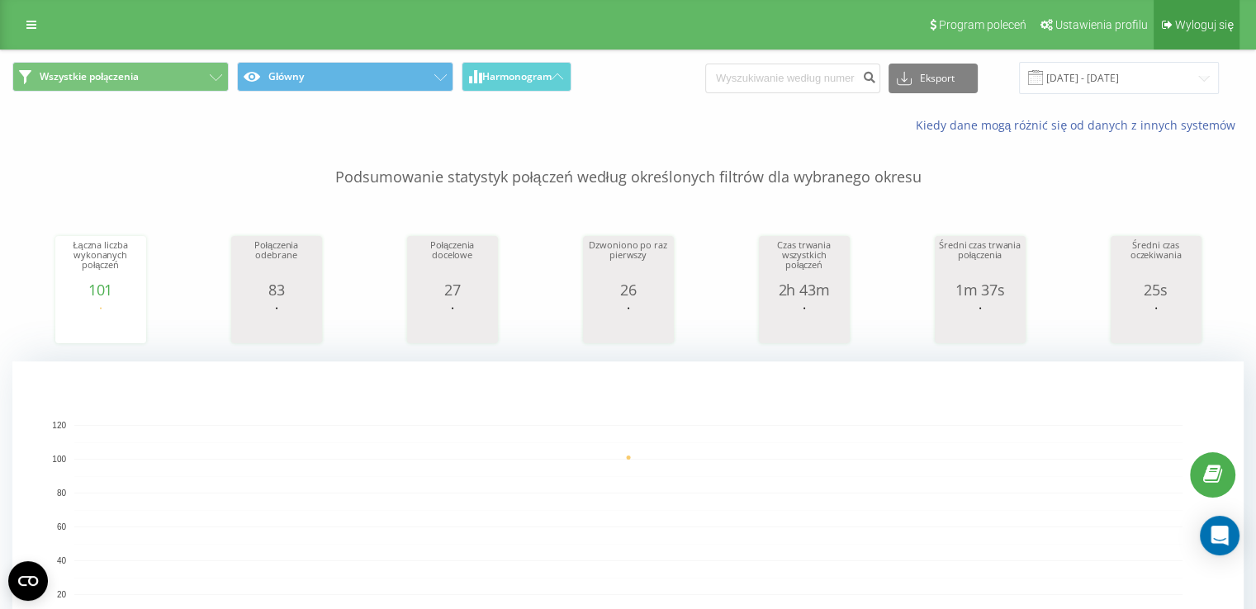
click at [1219, 26] on span "Wyloguj się" at bounding box center [1204, 24] width 59 height 13
